Goal: Task Accomplishment & Management: Manage account settings

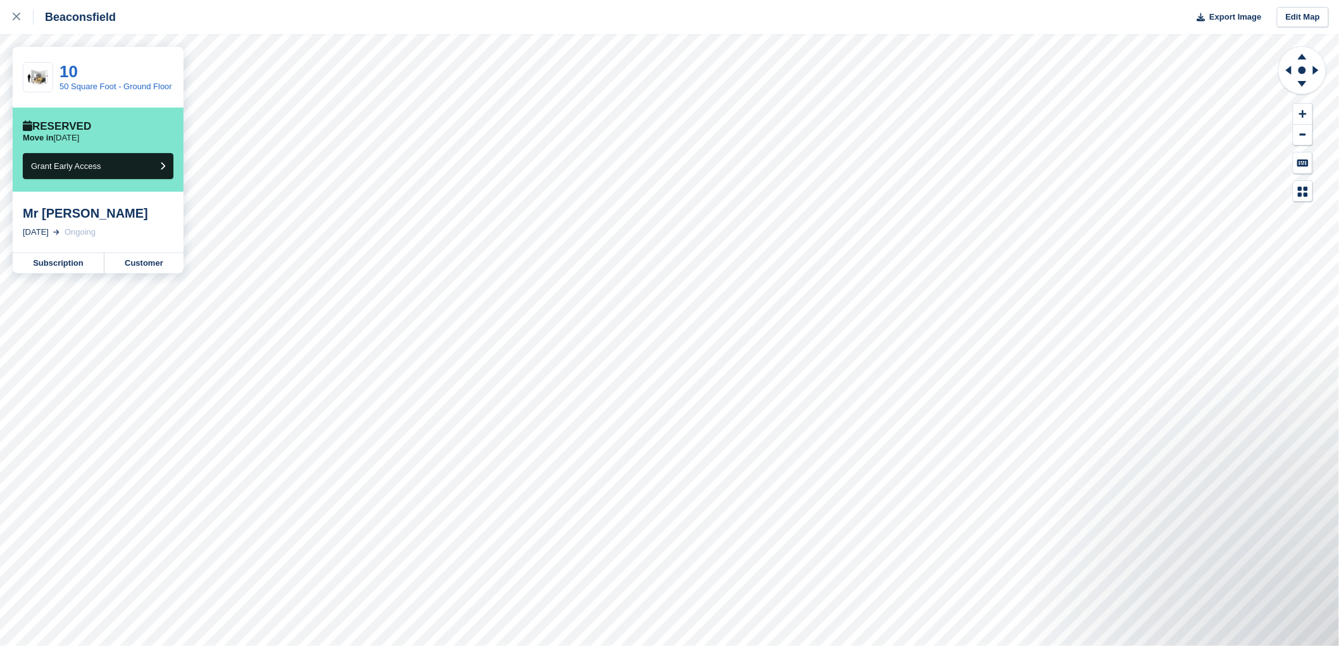
click at [176, 232] on div "Mr David Matthews 2 Oct, 2025 Ongoing" at bounding box center [98, 222] width 171 height 61
click at [144, 221] on div "Mr David Matthews" at bounding box center [98, 213] width 151 height 15
click at [140, 218] on div "Mr David Matthews" at bounding box center [98, 213] width 151 height 15
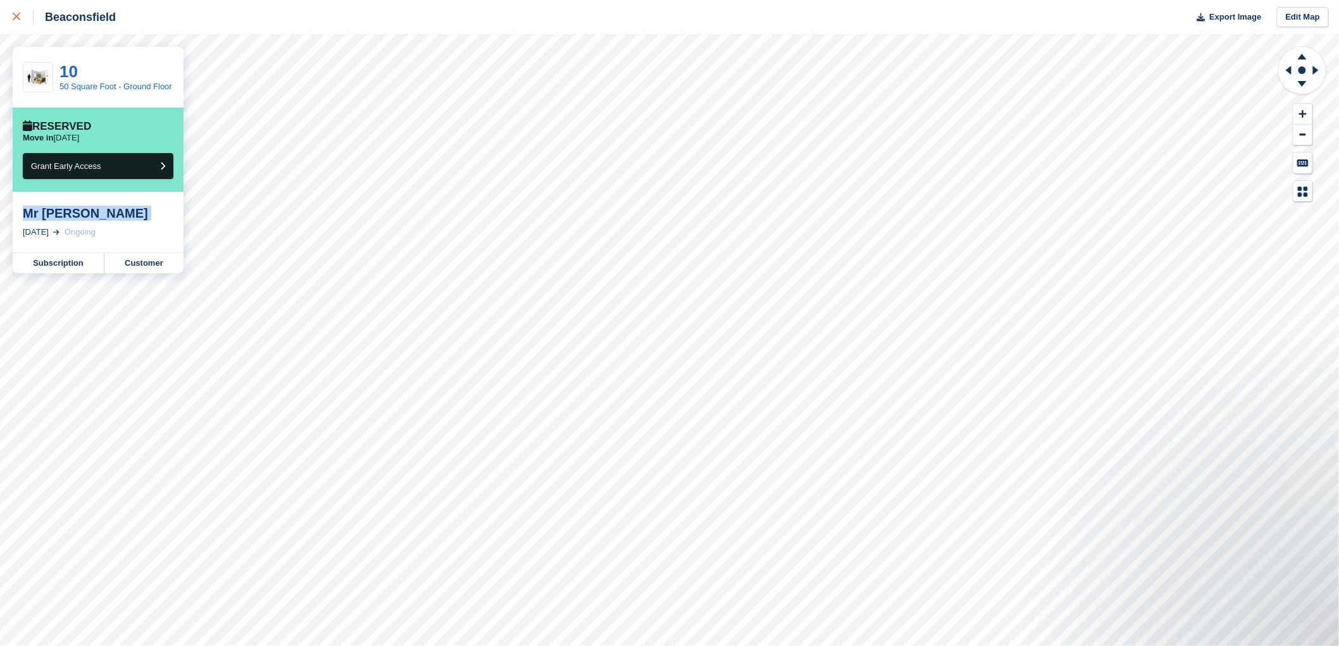
click at [17, 25] on link at bounding box center [17, 17] width 34 height 34
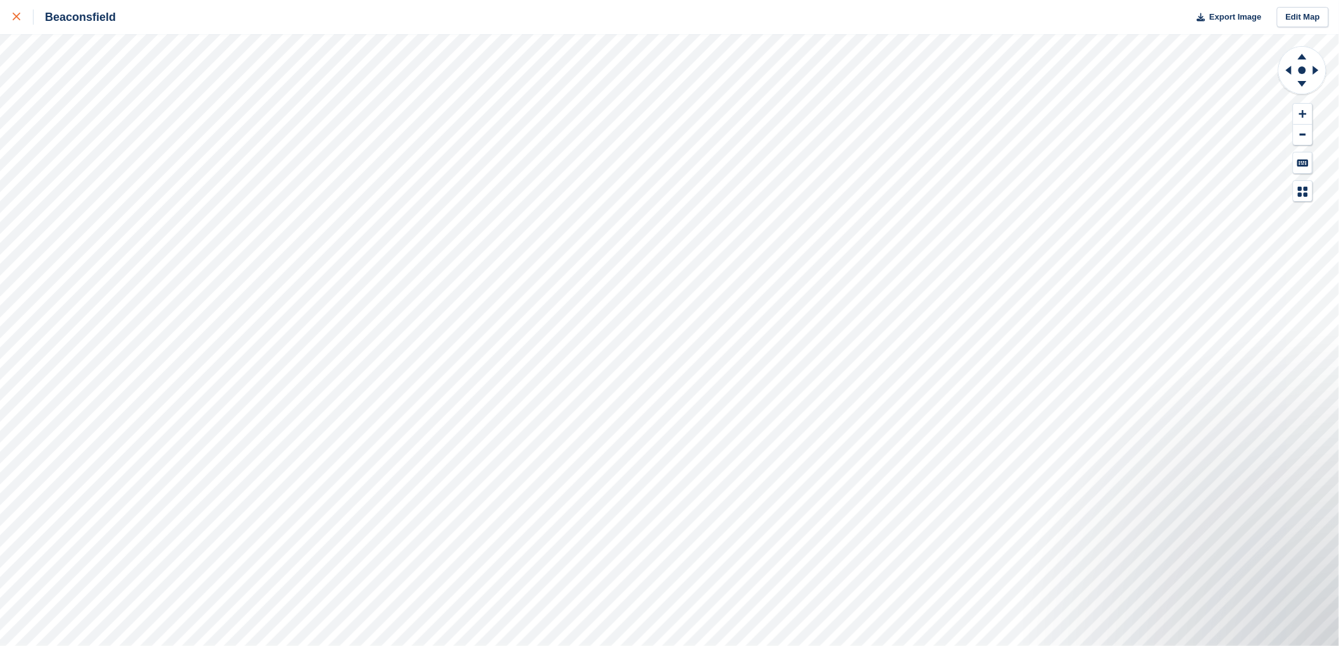
click at [11, 16] on link at bounding box center [17, 17] width 34 height 34
click at [20, 24] on div at bounding box center [23, 16] width 21 height 15
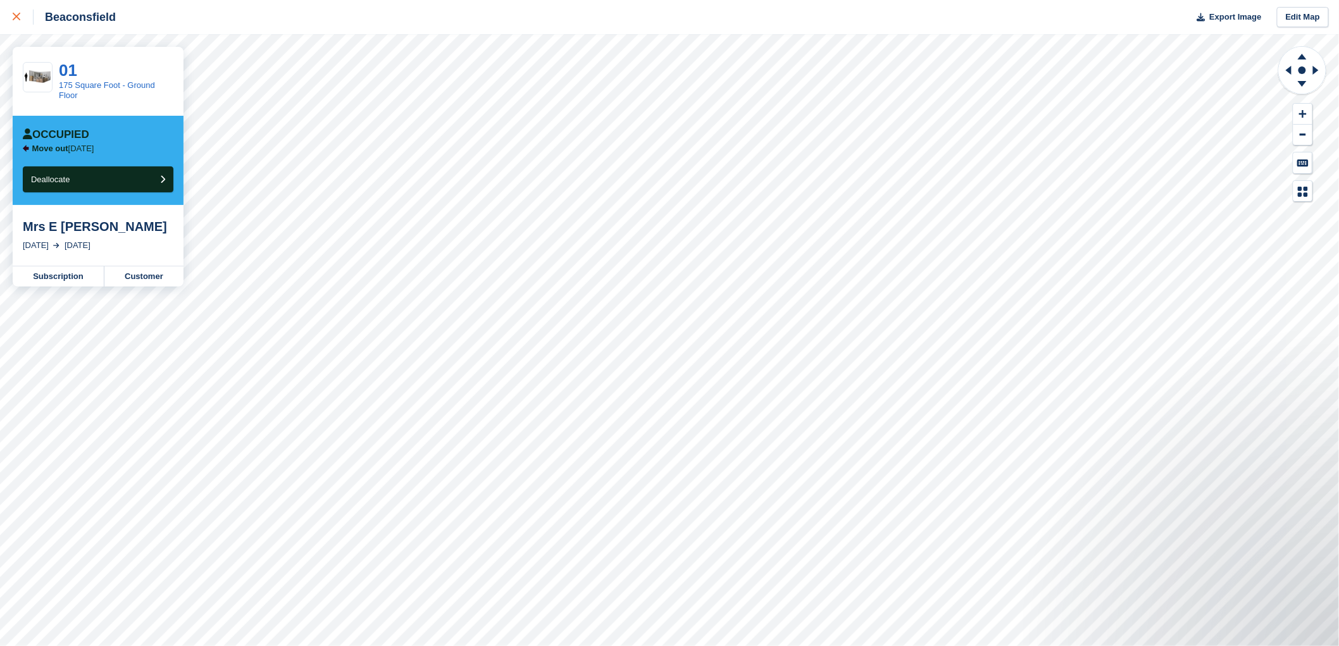
click at [20, 9] on div at bounding box center [23, 16] width 21 height 15
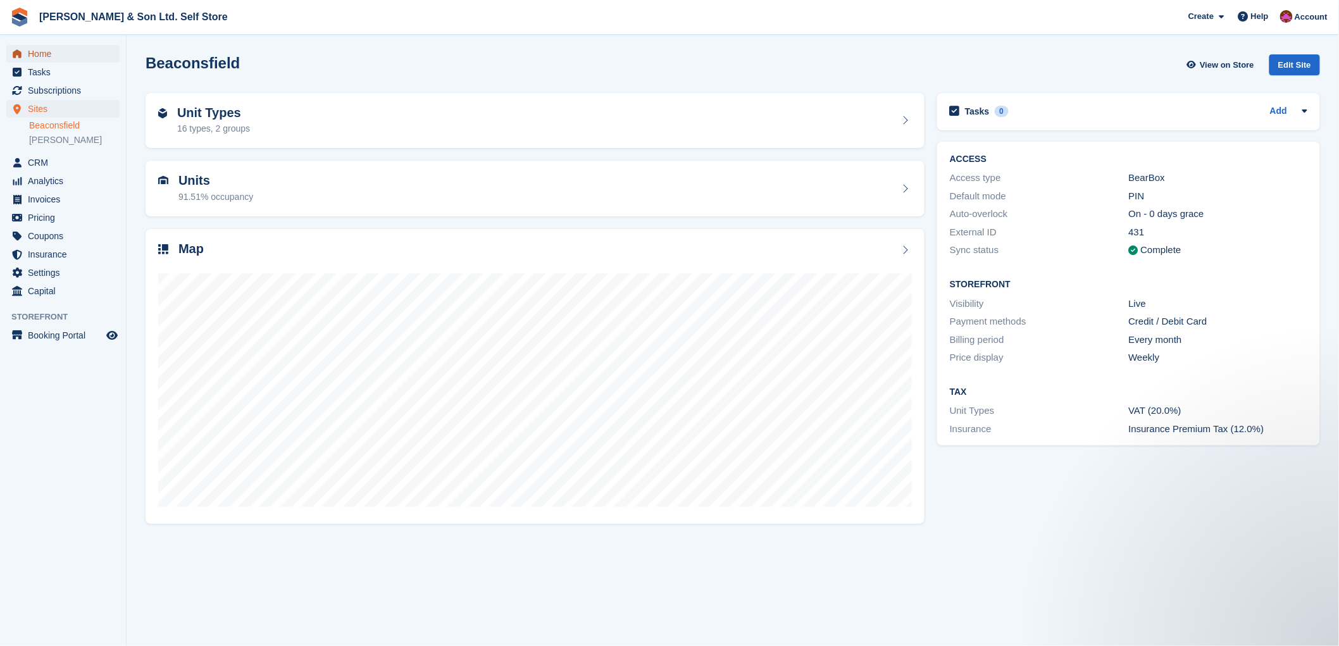
click at [72, 56] on span "Home" at bounding box center [66, 54] width 76 height 18
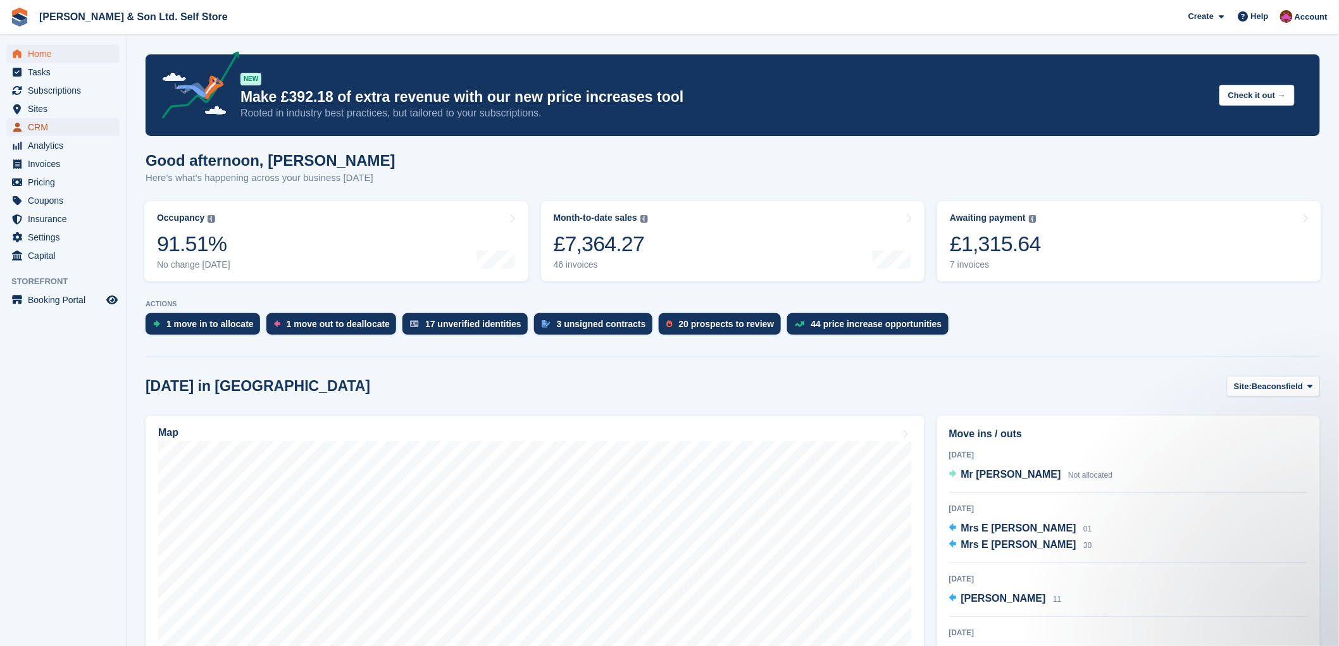
click at [36, 128] on span "CRM" at bounding box center [66, 127] width 76 height 18
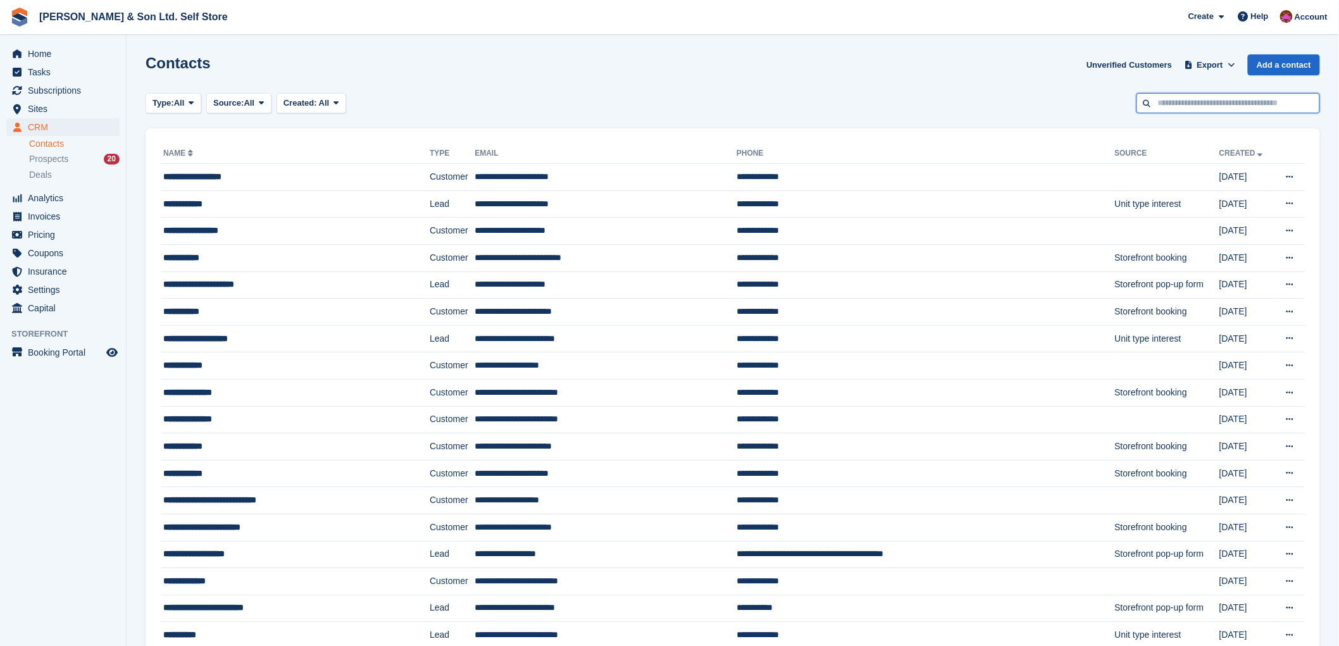
click at [1192, 112] on input "text" at bounding box center [1227, 103] width 183 height 21
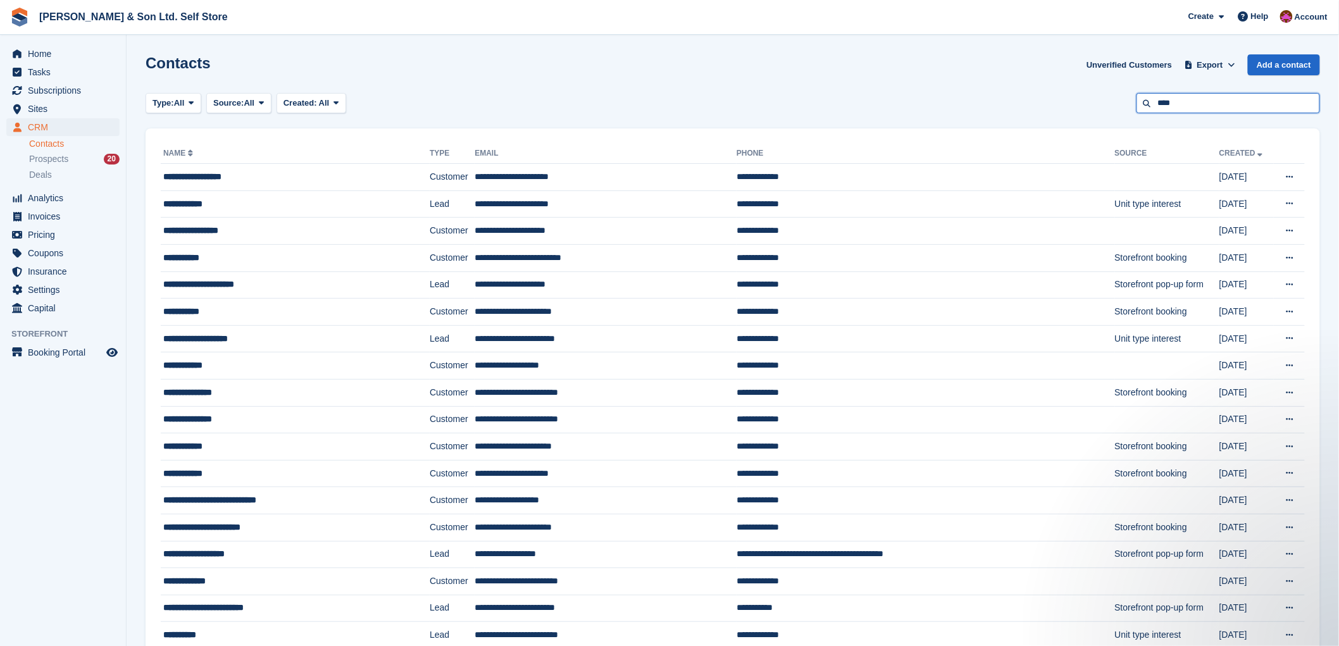
type input "****"
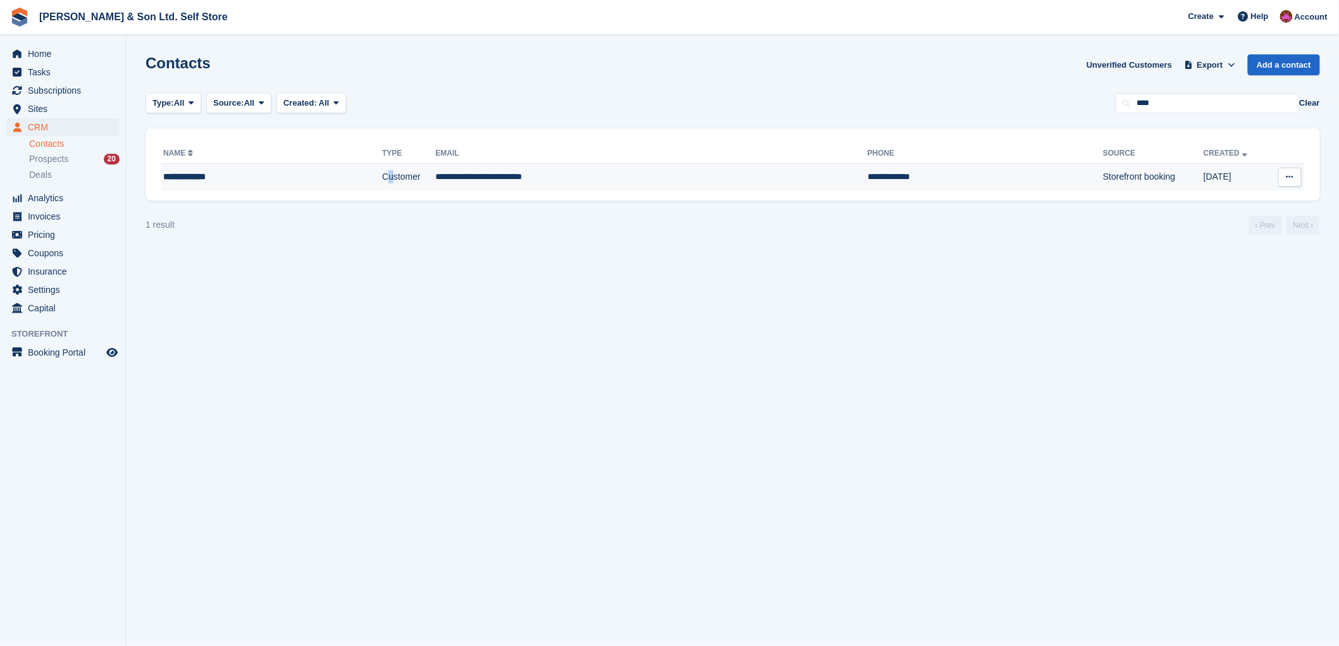
click at [382, 187] on td "Customer" at bounding box center [408, 177] width 53 height 27
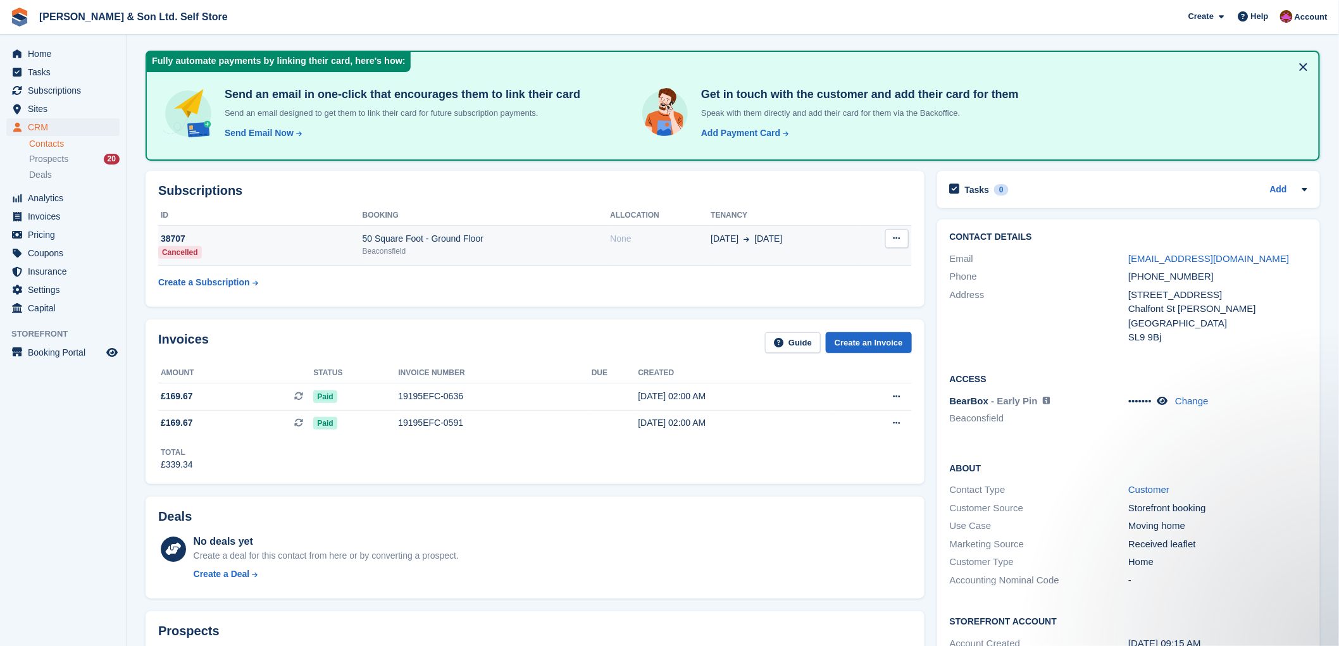
click at [383, 247] on div "Beaconsfield" at bounding box center [486, 250] width 248 height 11
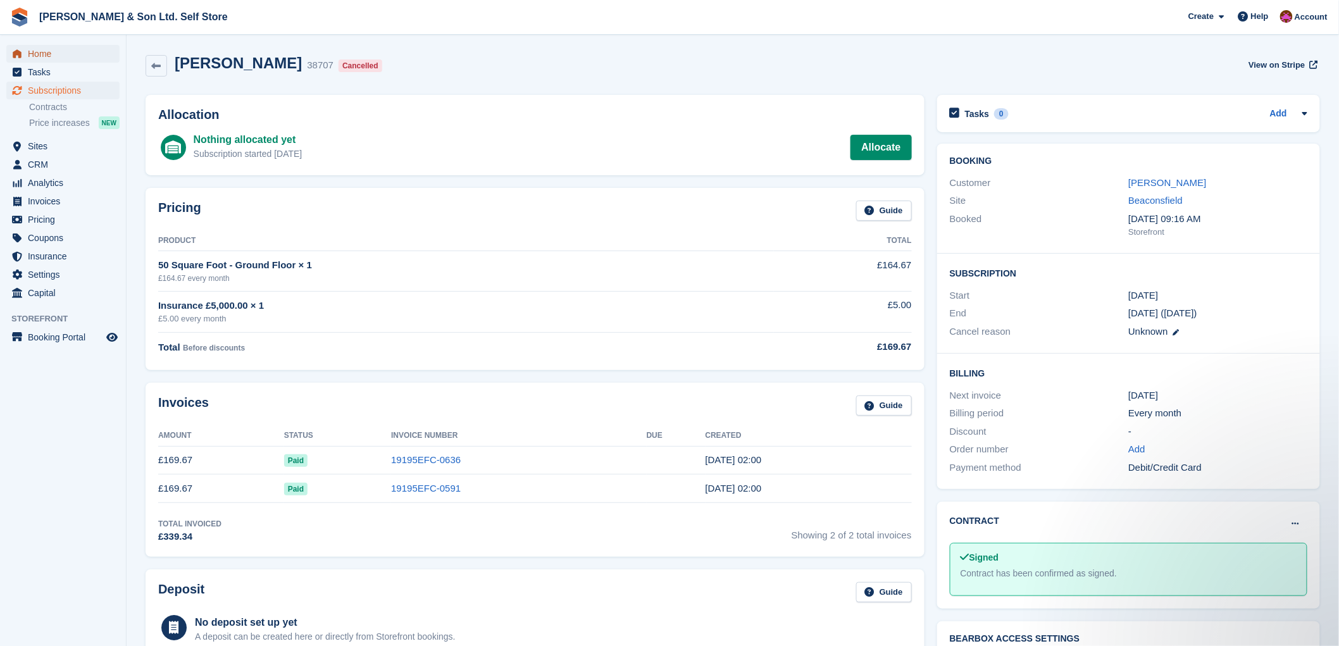
click at [71, 47] on span "Home" at bounding box center [66, 54] width 76 height 18
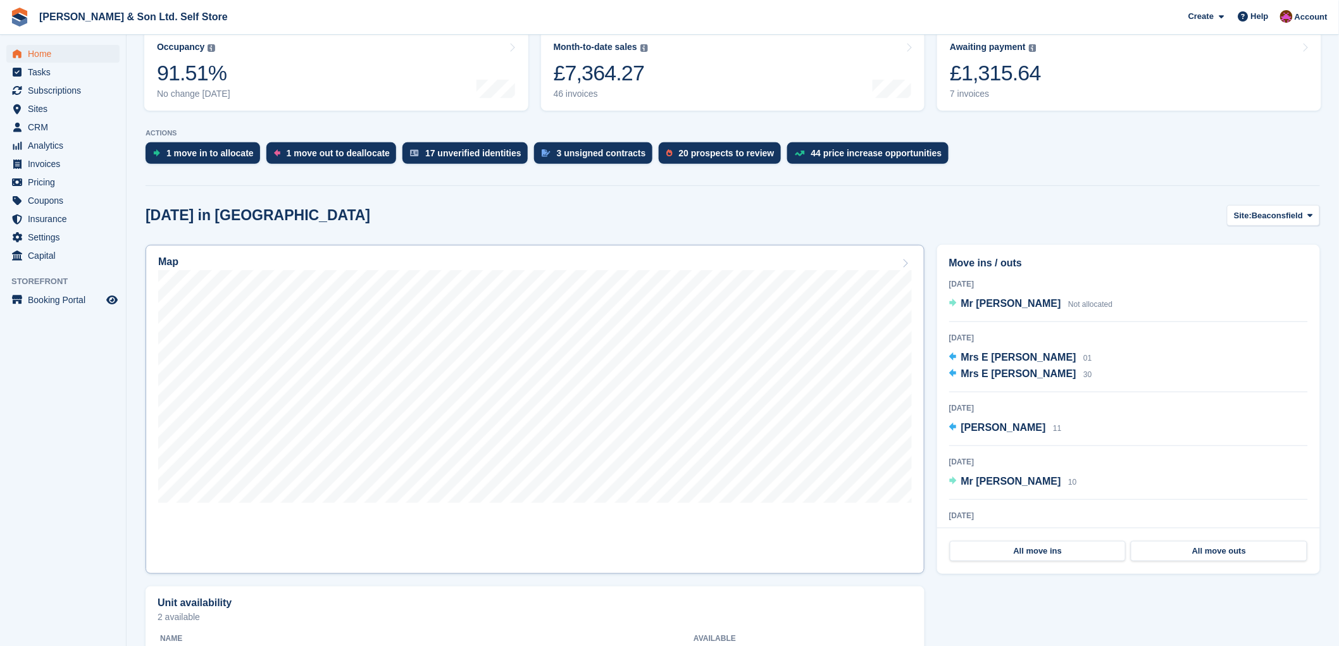
scroll to position [211, 0]
